Goal: Task Accomplishment & Management: Complete application form

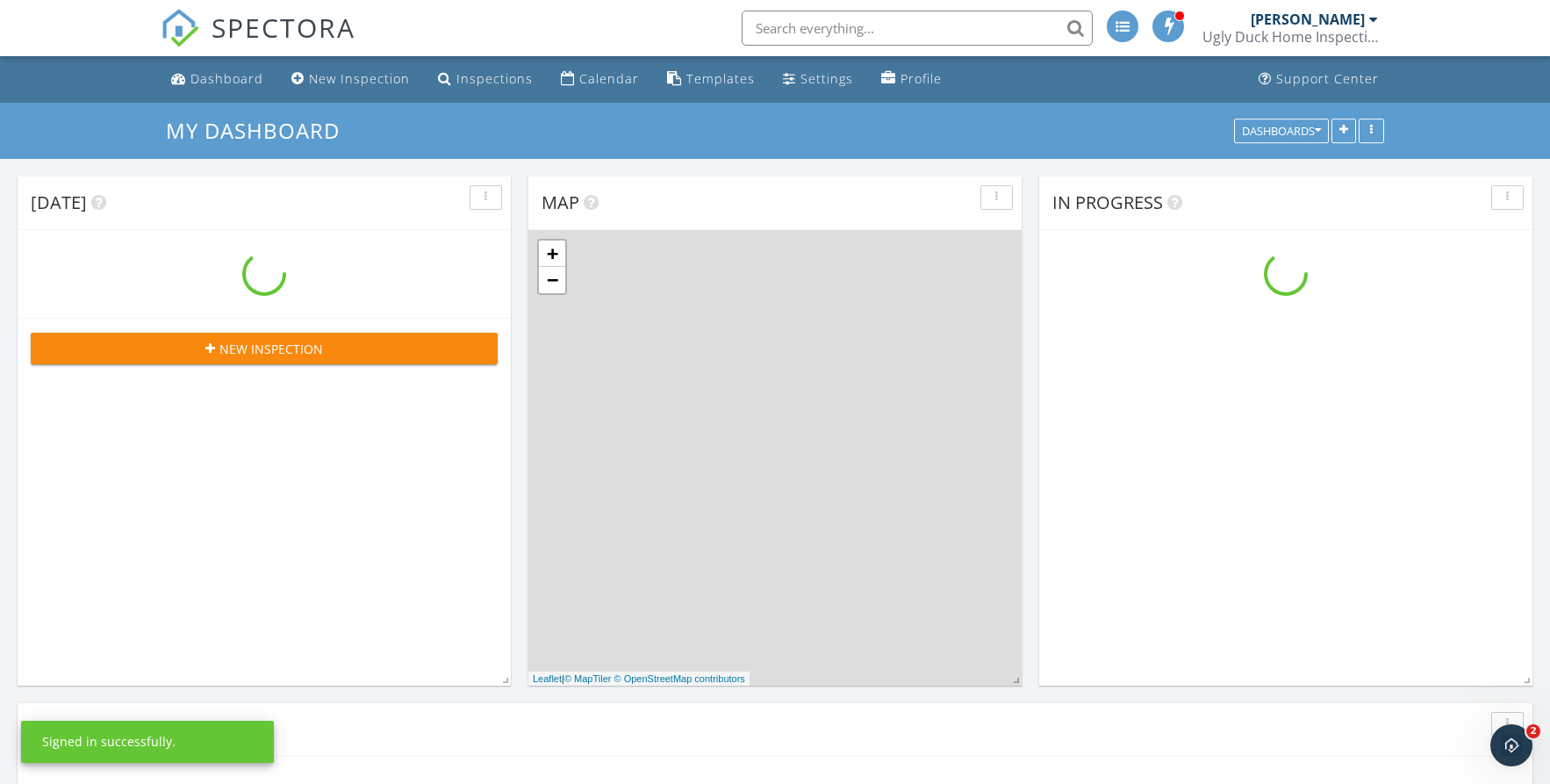
scroll to position [1625, 1577]
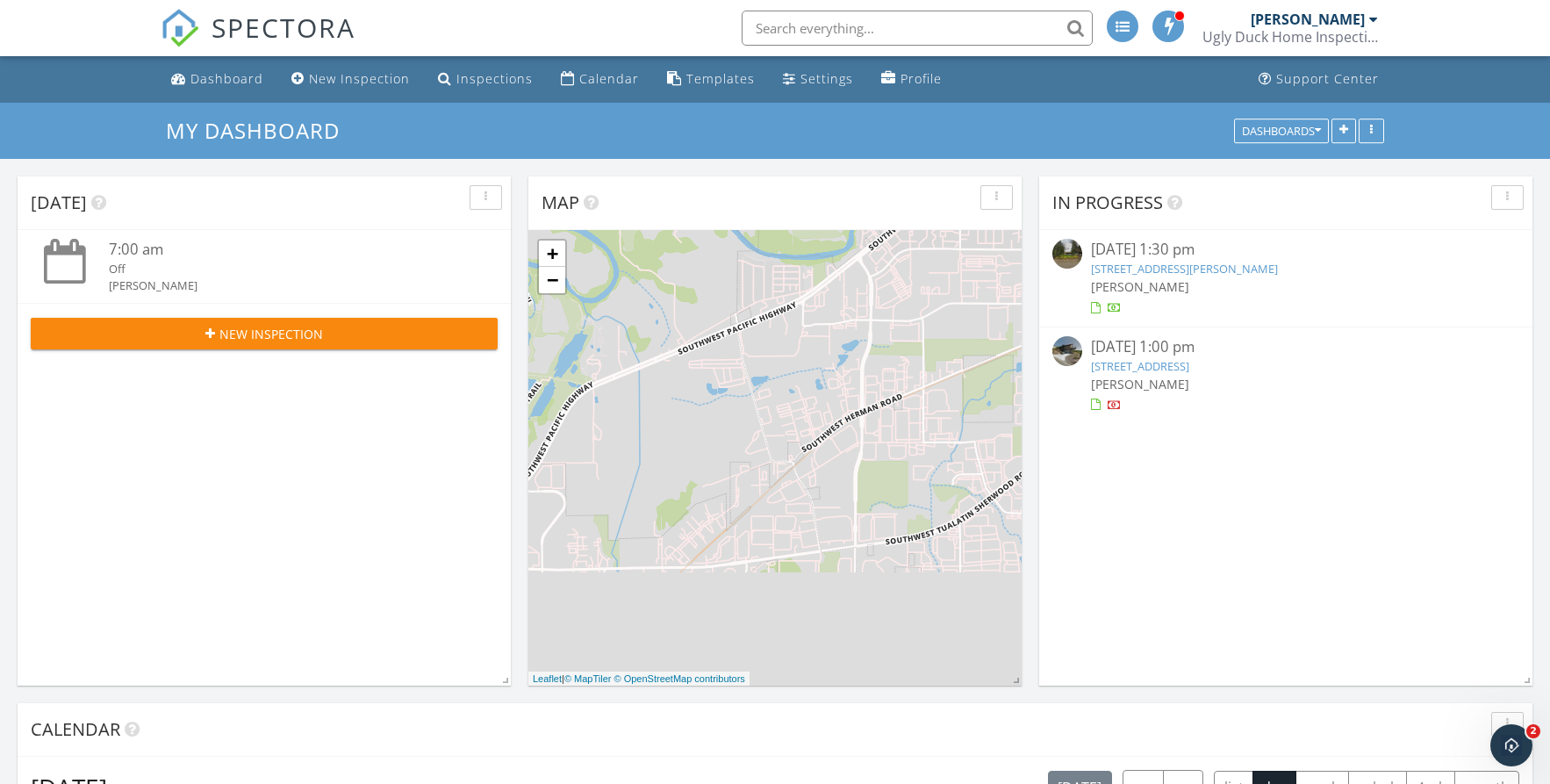
click at [1189, 369] on link "230 NE 71st Pl, Newport, OR 97365" at bounding box center [1140, 366] width 99 height 16
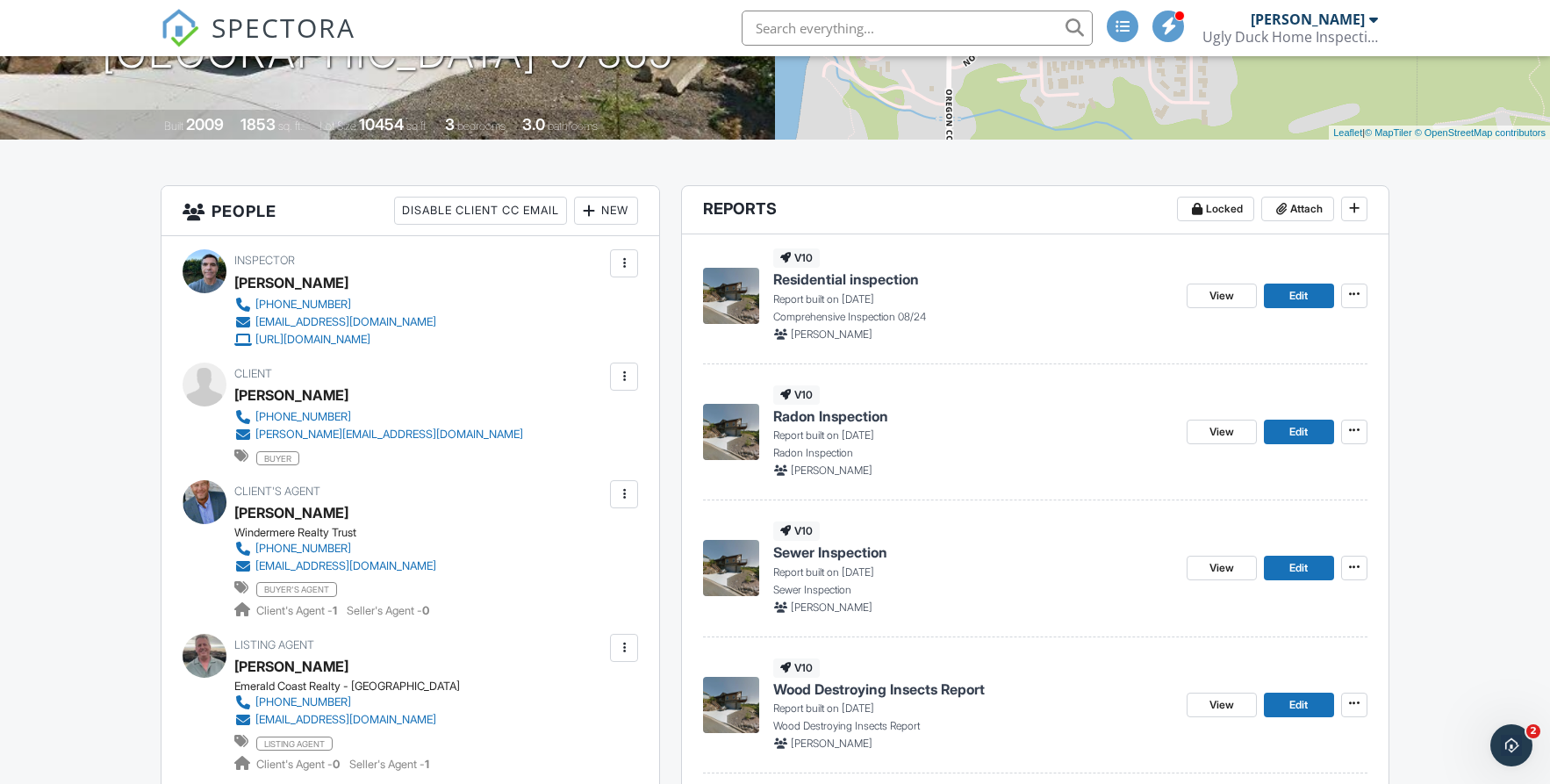
scroll to position [293, 0]
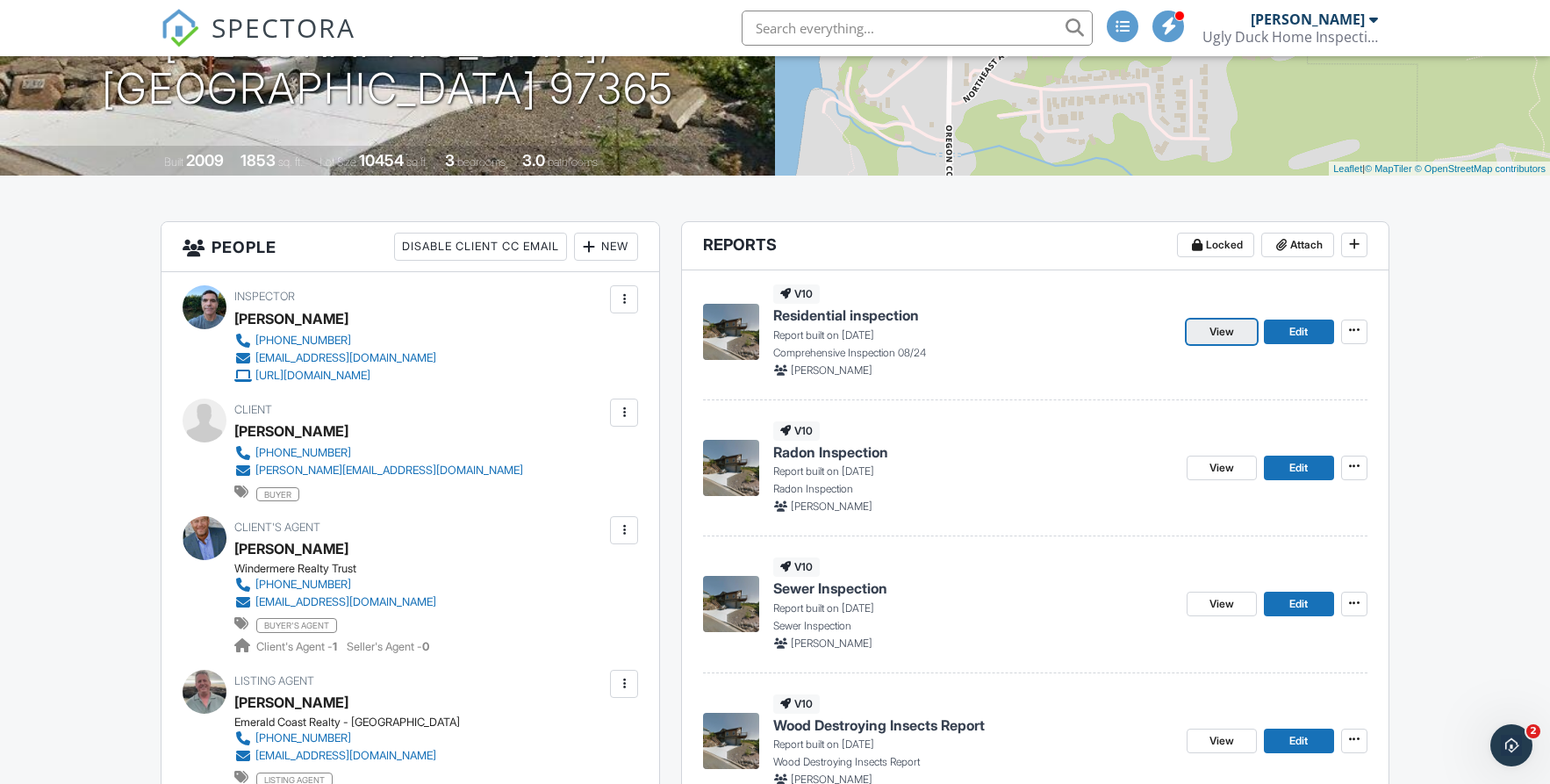
click at [1234, 329] on span "View" at bounding box center [1222, 332] width 25 height 18
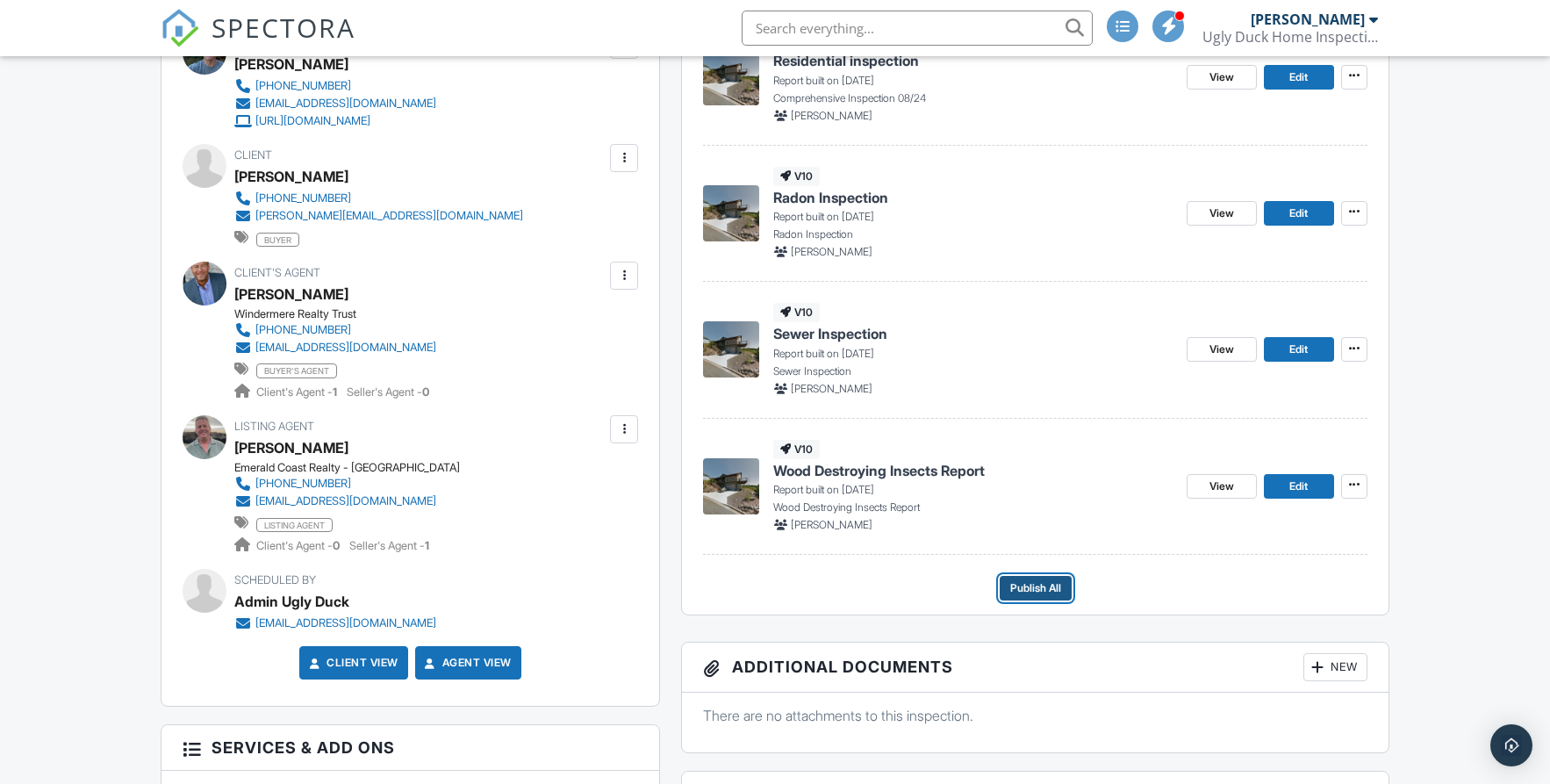
click at [1034, 587] on span "Publish All" at bounding box center [1036, 588] width 51 height 18
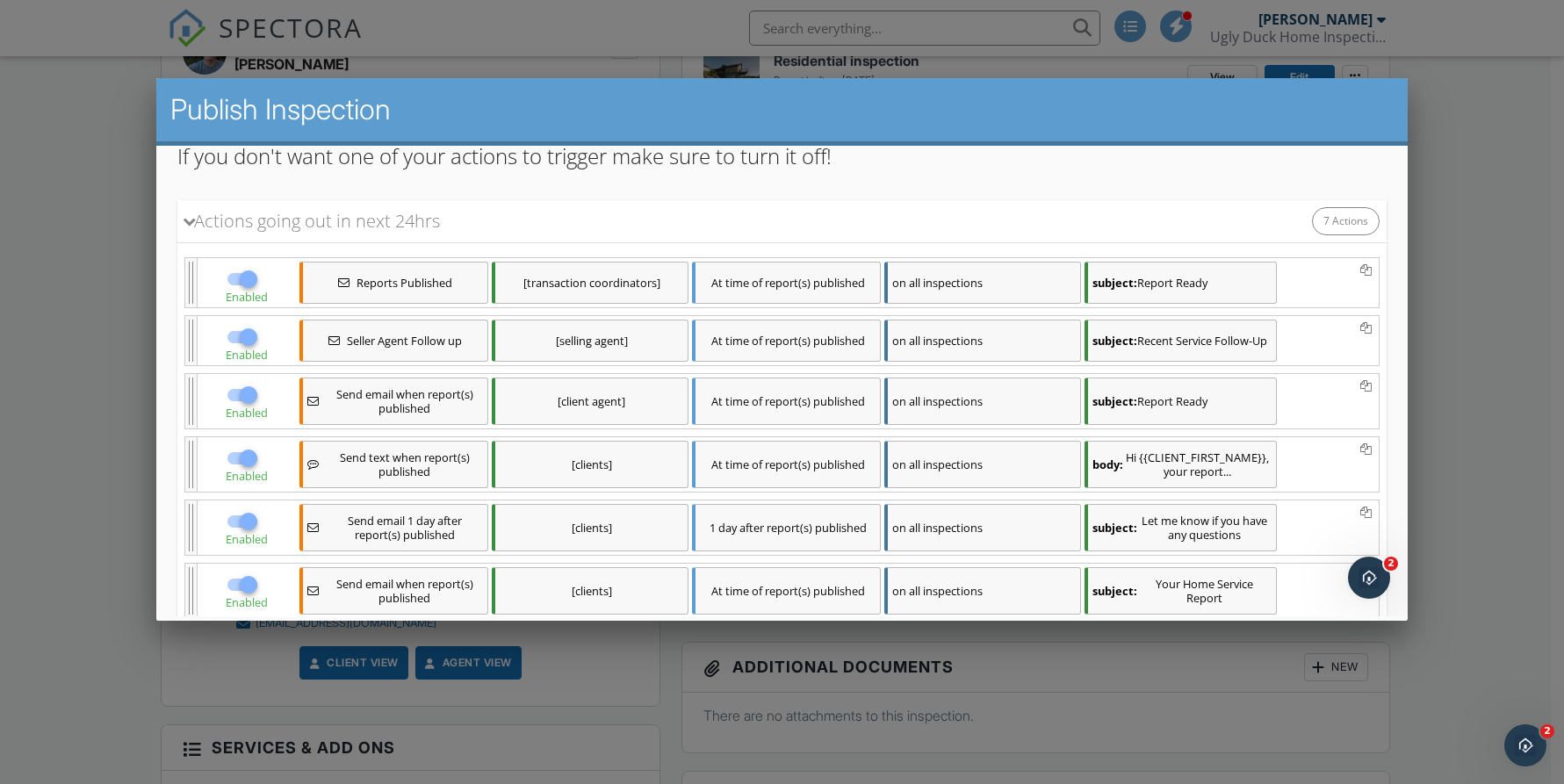
scroll to position [472, 0]
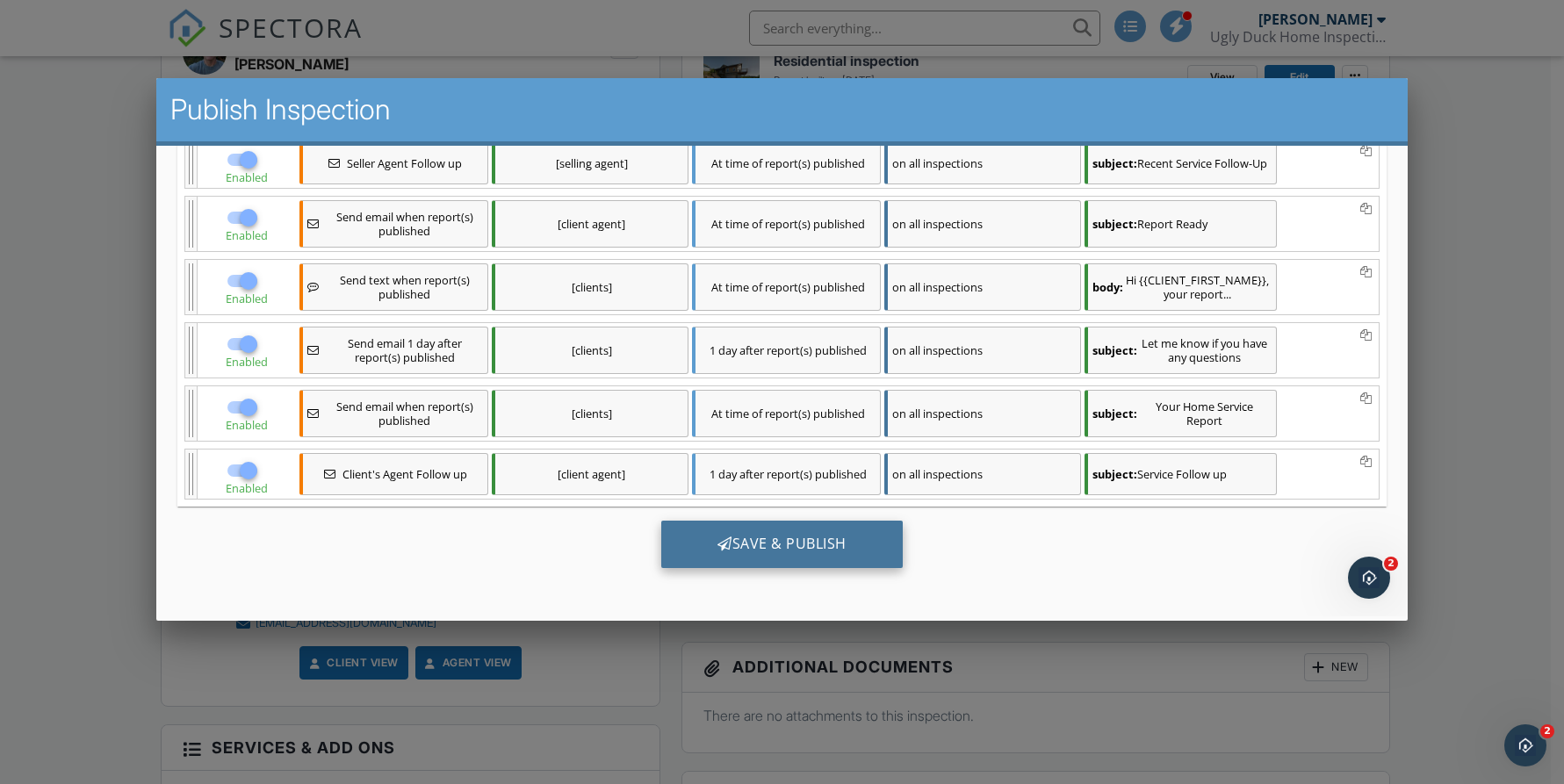
click at [745, 536] on div "Save & Publish" at bounding box center [782, 544] width 242 height 47
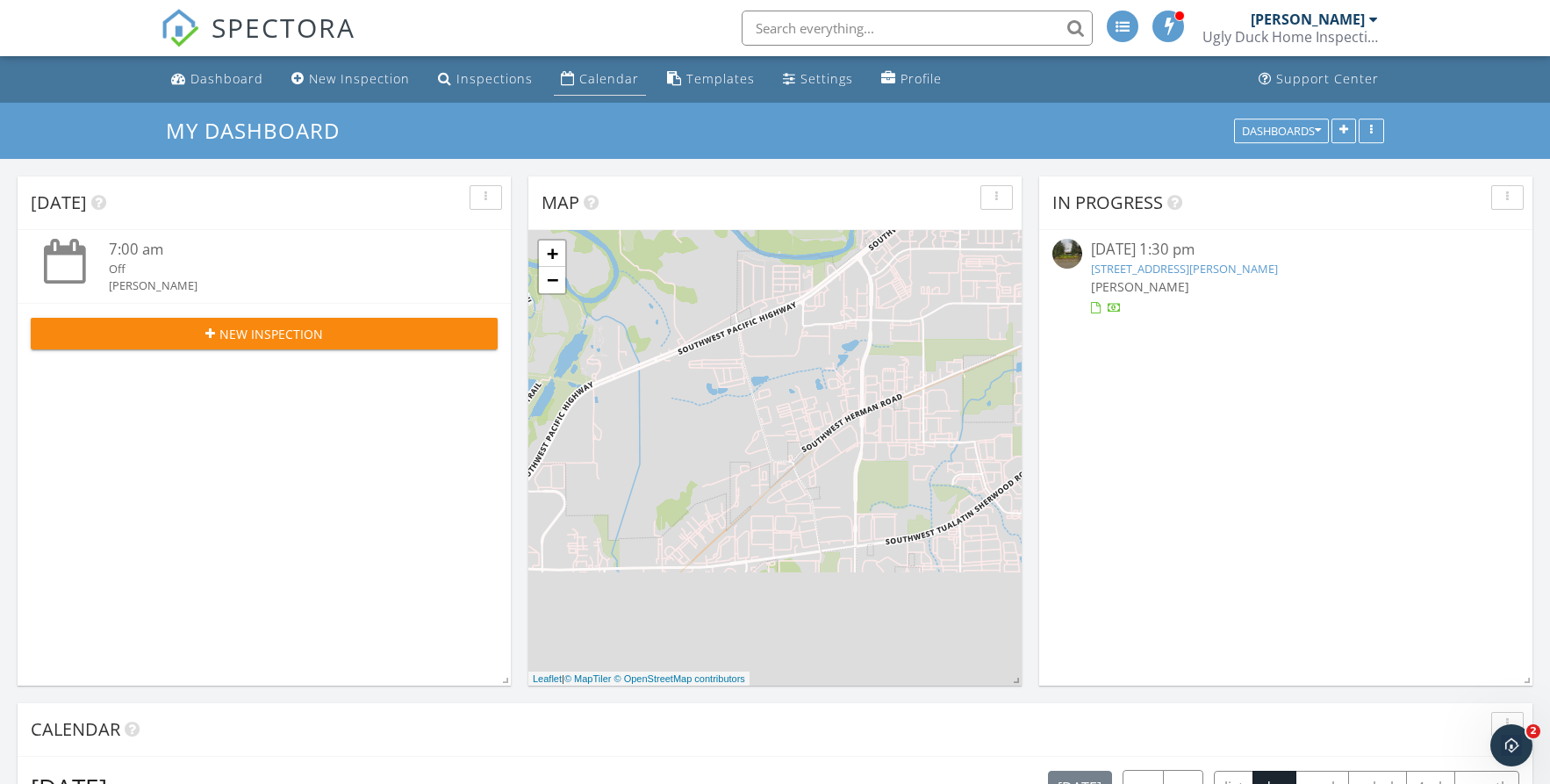
click at [626, 70] on div "Calendar" at bounding box center [609, 79] width 60 height 17
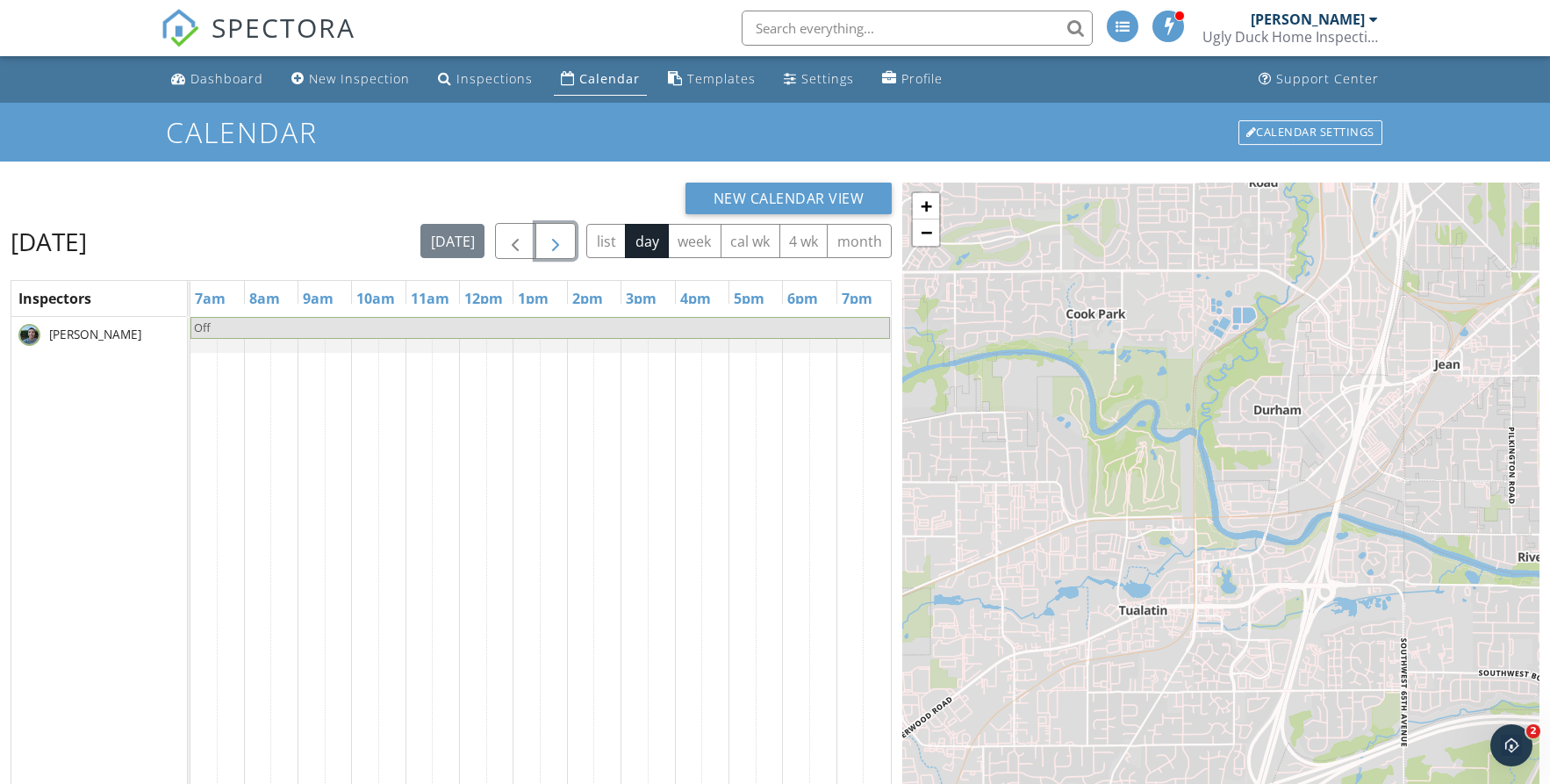
click at [567, 246] on button "button" at bounding box center [556, 241] width 42 height 36
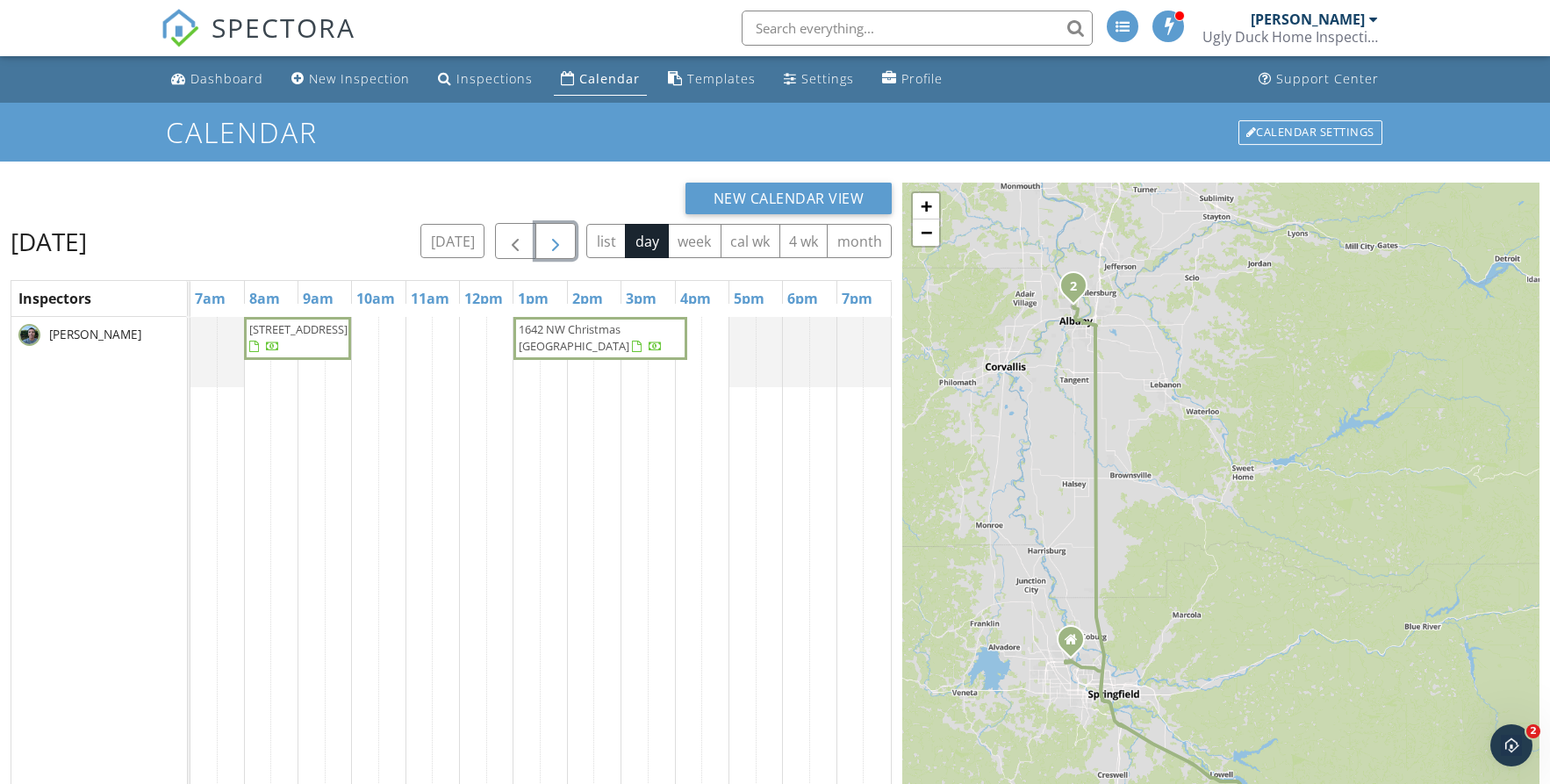
click at [567, 246] on button "button" at bounding box center [556, 241] width 42 height 36
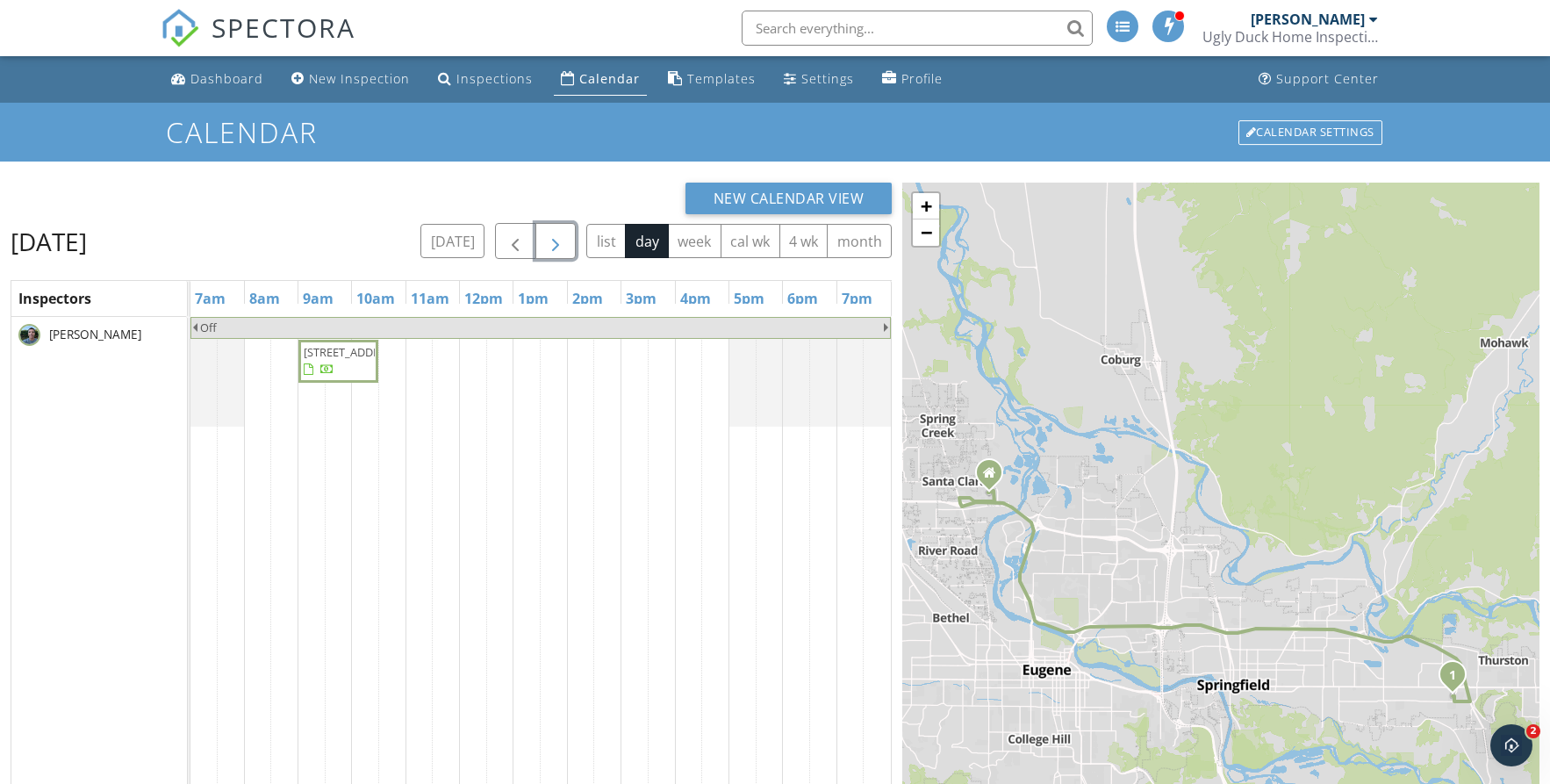
click at [567, 246] on button "button" at bounding box center [556, 241] width 42 height 36
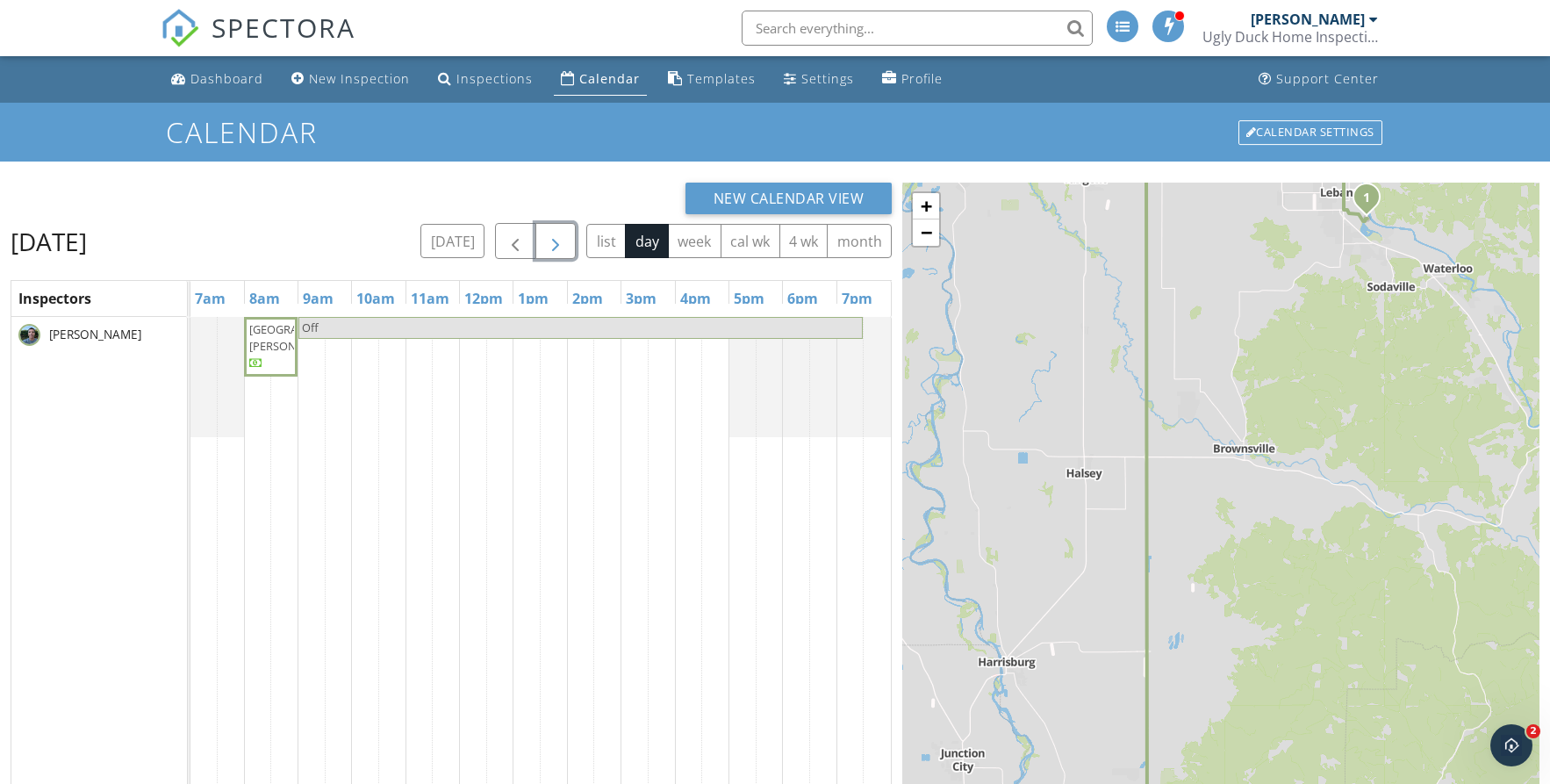
click at [550, 250] on span "button" at bounding box center [556, 241] width 21 height 21
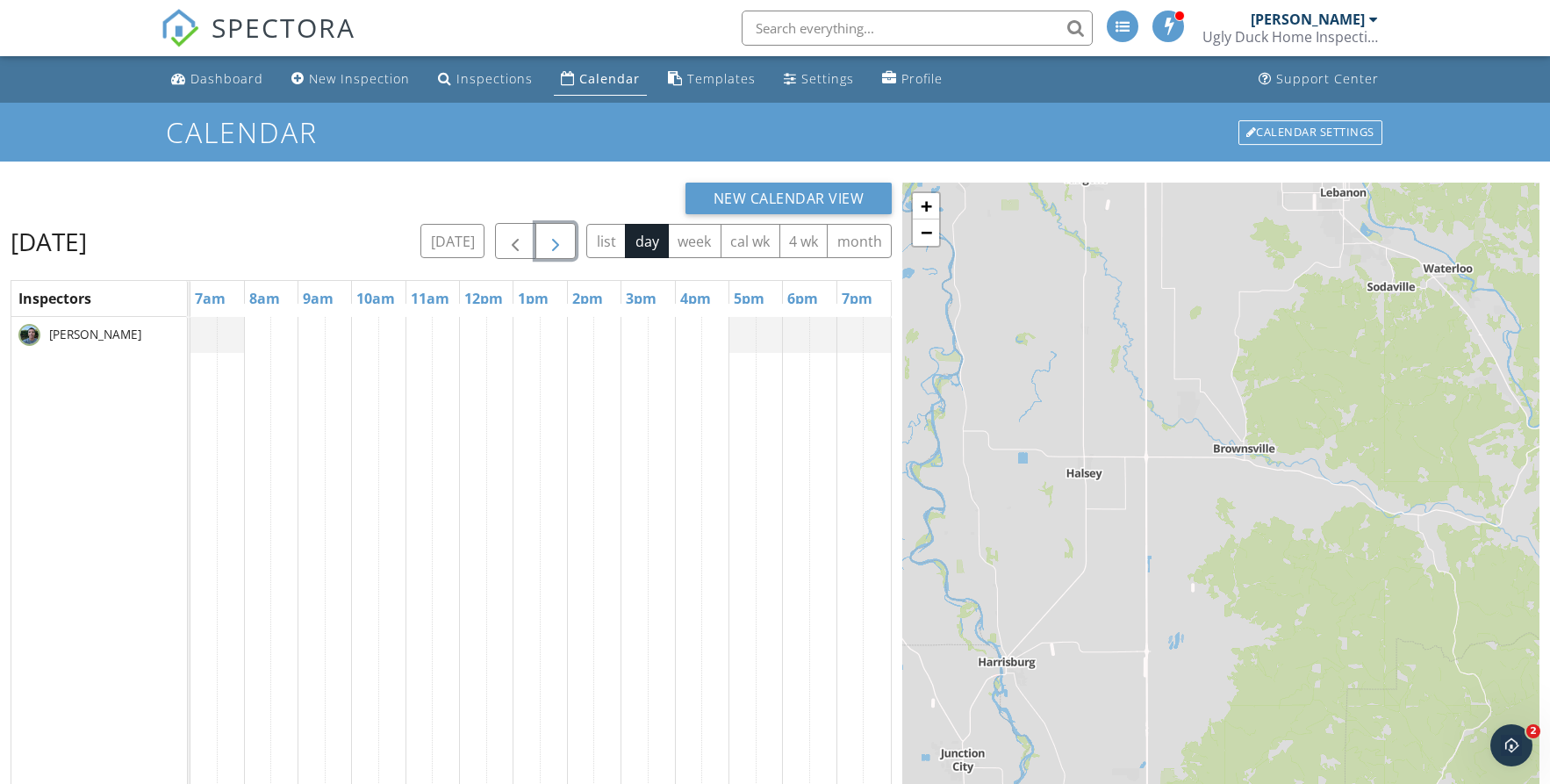
click at [550, 250] on span "button" at bounding box center [556, 241] width 21 height 21
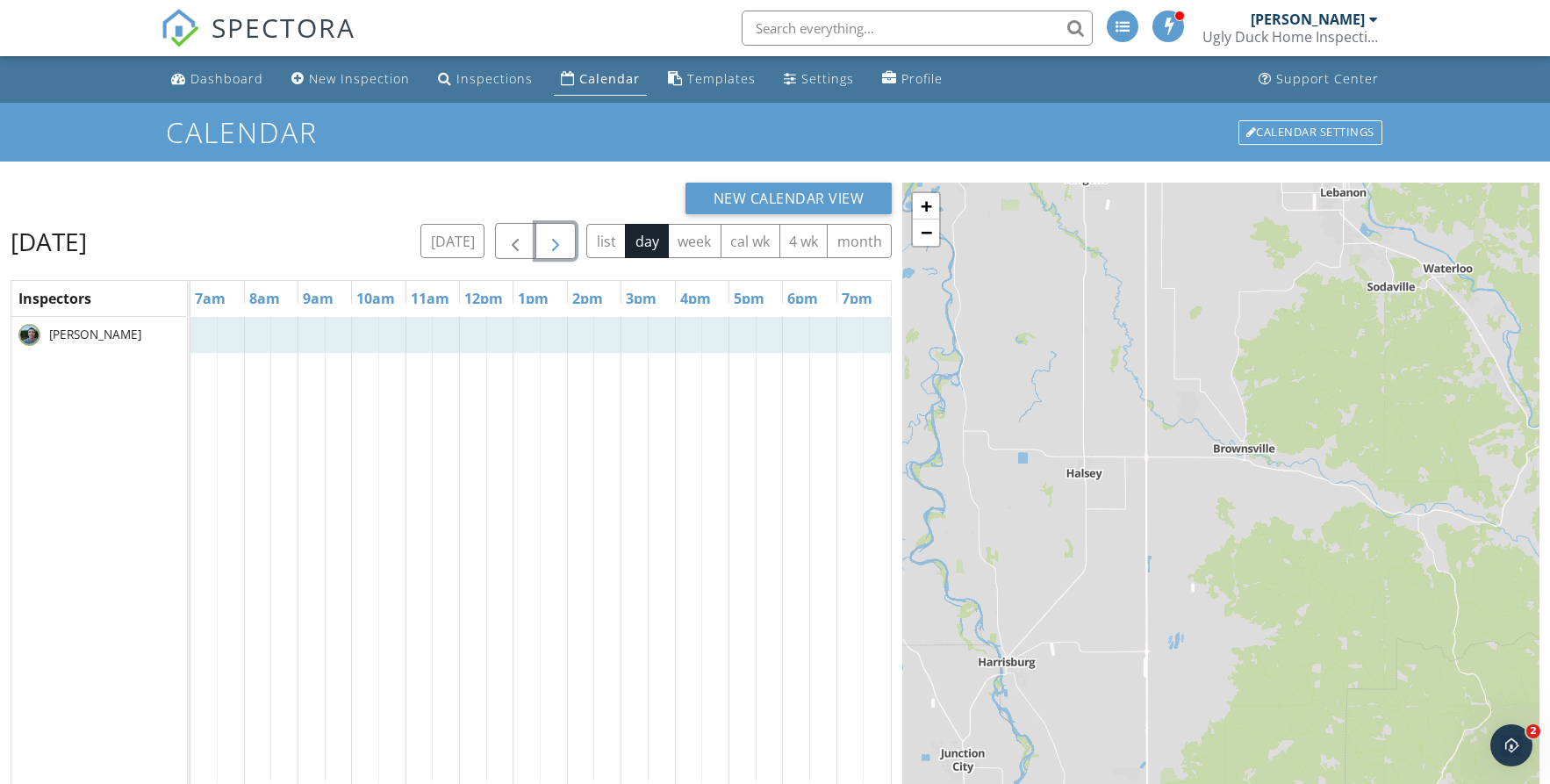
drag, startPoint x: 201, startPoint y: 331, endPoint x: 890, endPoint y: 338, distance: 689.0
click at [191, 338] on div at bounding box center [191, 335] width 0 height 36
click at [538, 294] on link "Event" at bounding box center [538, 294] width 90 height 28
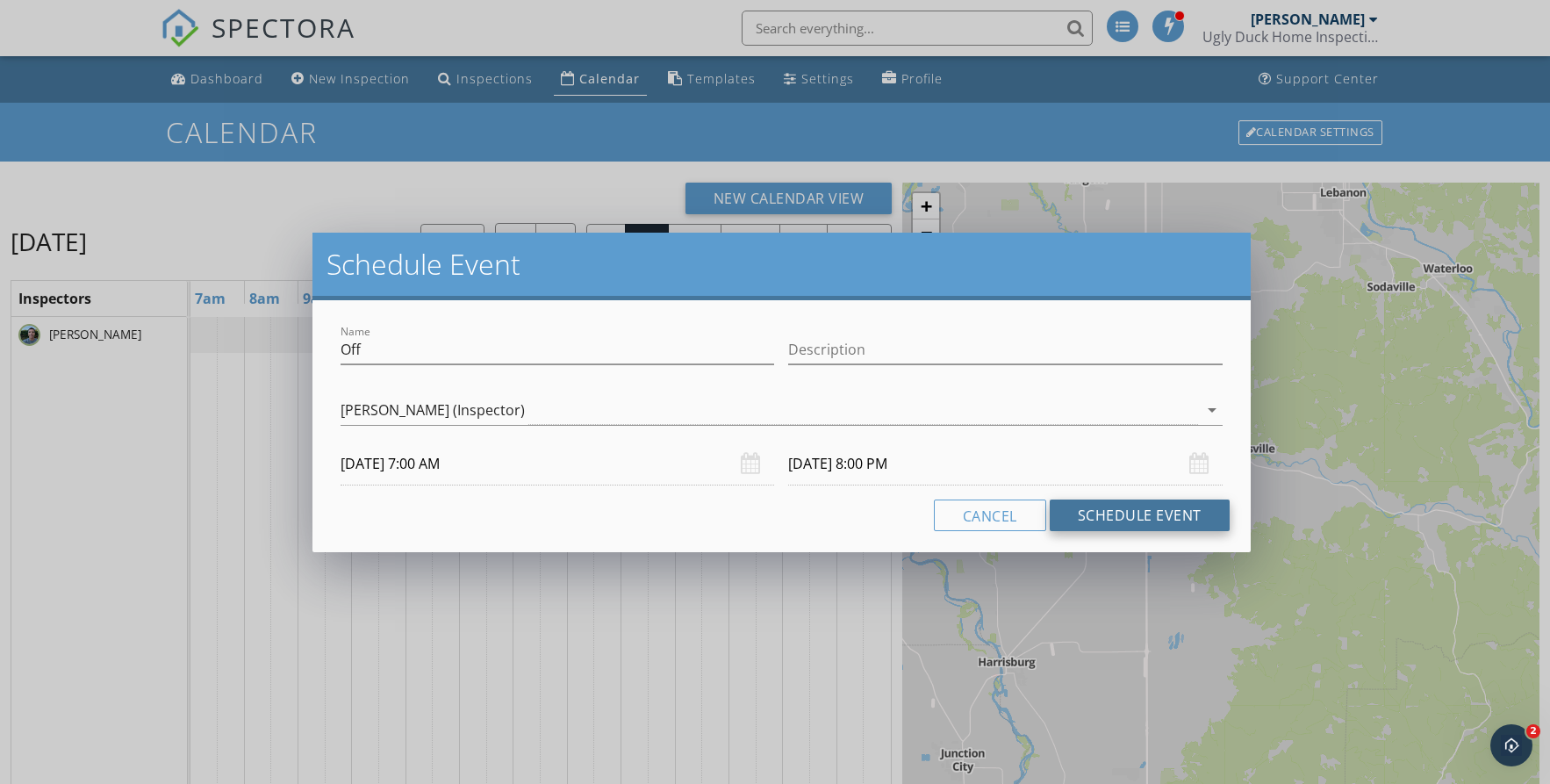
click at [1120, 520] on button "Schedule Event" at bounding box center [1140, 515] width 180 height 31
